Goal: Find specific page/section

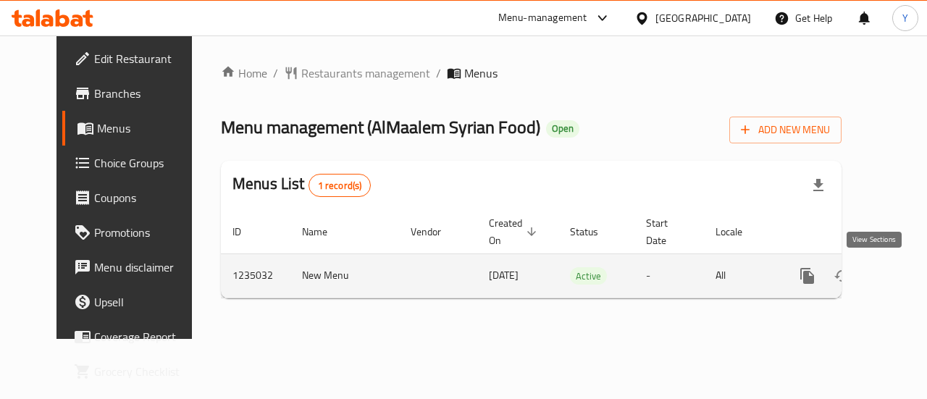
click at [903, 273] on icon "enhanced table" at bounding box center [911, 275] width 17 height 17
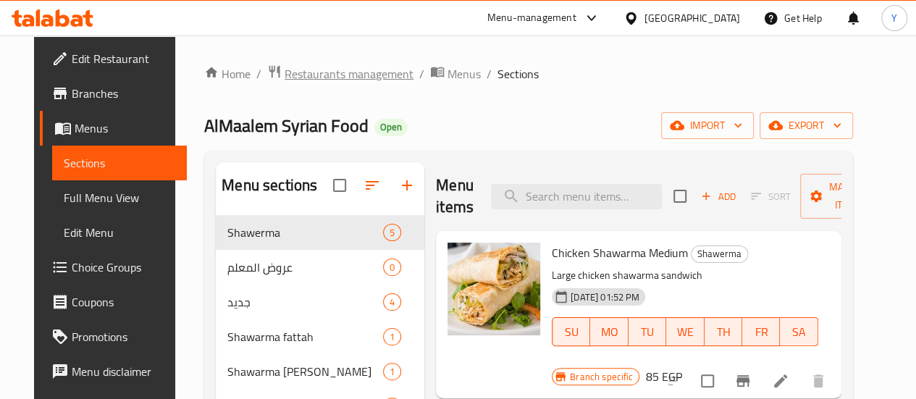
click at [353, 80] on span "Restaurants management" at bounding box center [348, 73] width 129 height 17
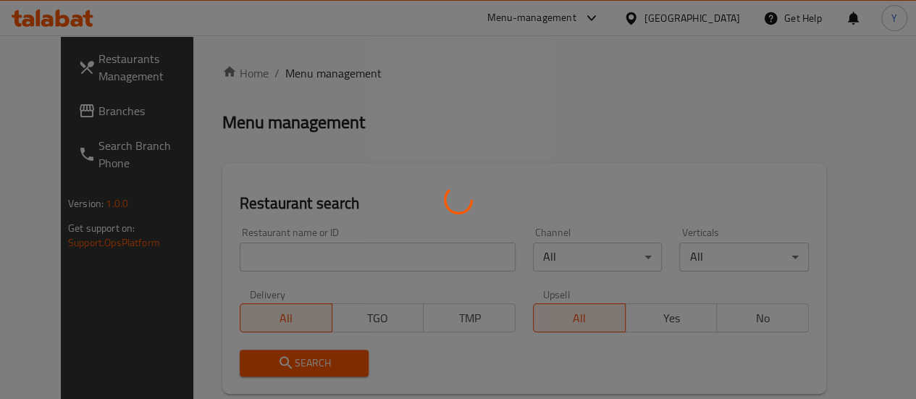
click at [88, 113] on div at bounding box center [458, 199] width 916 height 399
click at [88, 113] on div "Restaurants Management Branches Search Branch Phone Version: 1.0.0 Get support …" at bounding box center [458, 321] width 794 height 573
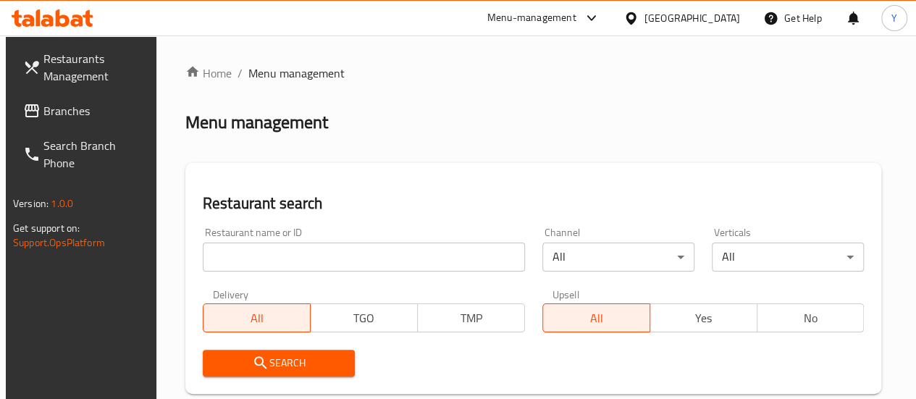
click at [88, 113] on span "Branches" at bounding box center [95, 110] width 104 height 17
